Goal: Task Accomplishment & Management: Use online tool/utility

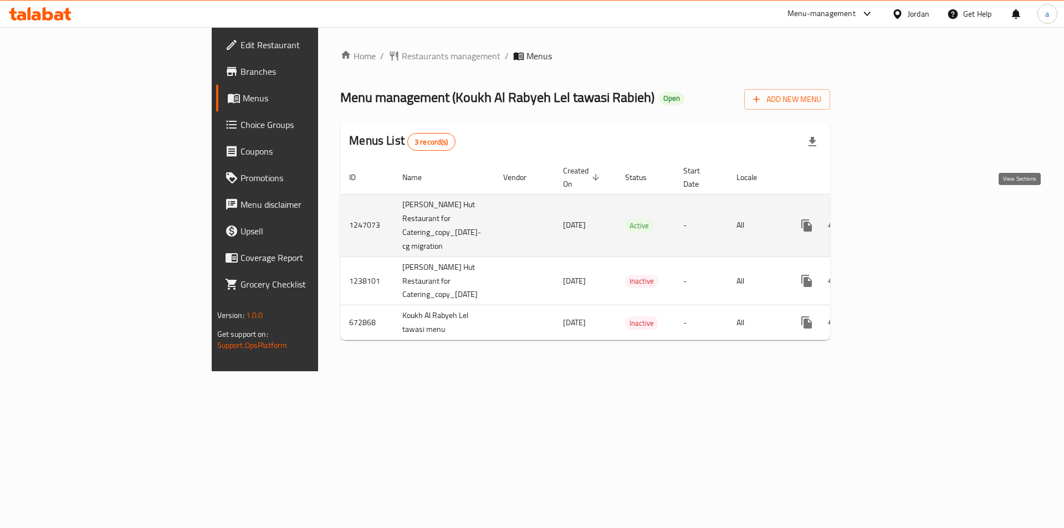
click at [893, 219] on icon "enhanced table" at bounding box center [886, 225] width 13 height 13
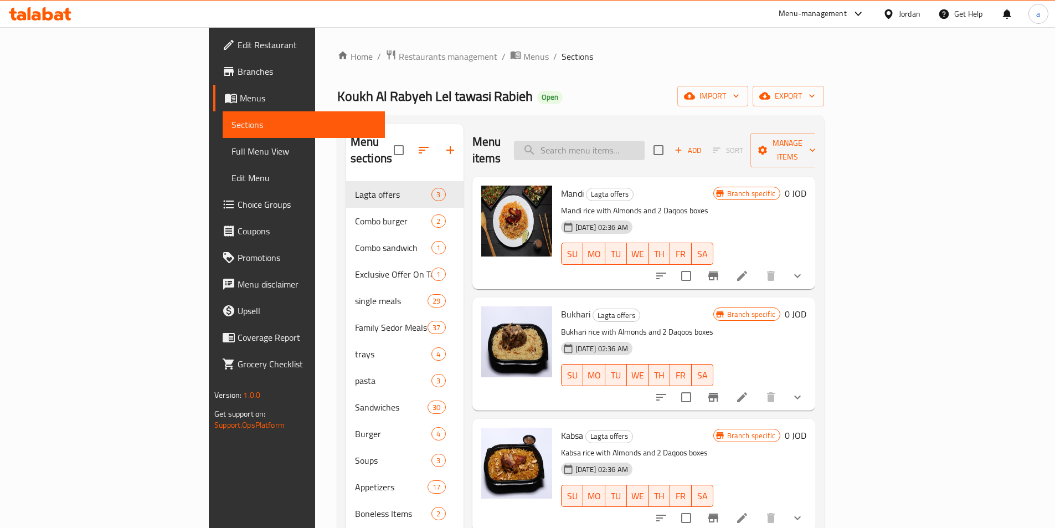
click at [630, 143] on input "search" at bounding box center [579, 150] width 131 height 19
paste input "يخني بازلاء مع جزر وبطاطا"
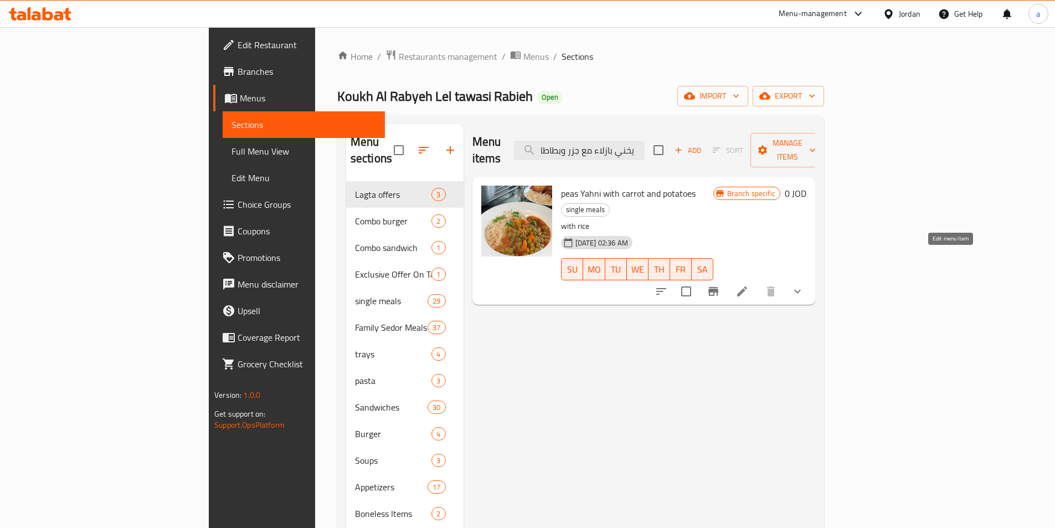
type input "يخني بازلاء مع جزر وبطاطا"
click at [747, 286] on icon at bounding box center [742, 291] width 10 height 10
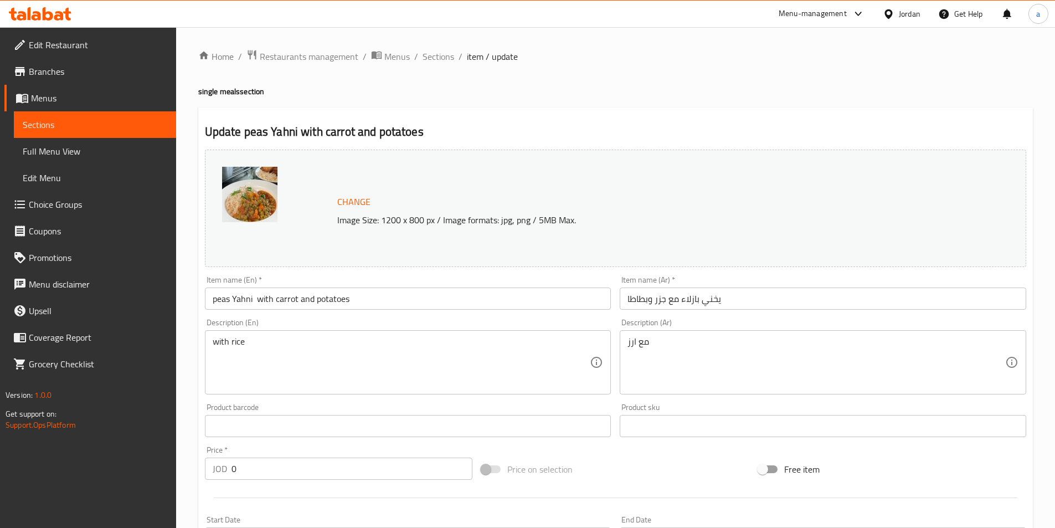
click at [760, 204] on div "Change Image Size: 1200 x 800 px / Image formats: jpg, png / 5MB Max." at bounding box center [628, 209] width 591 height 36
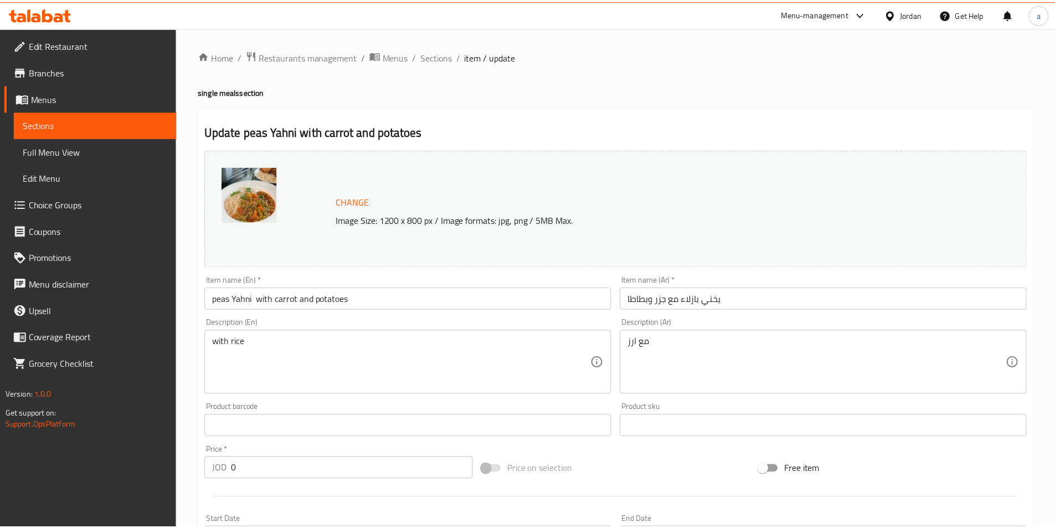
scroll to position [328, 0]
